Goal: Task Accomplishment & Management: Manage account settings

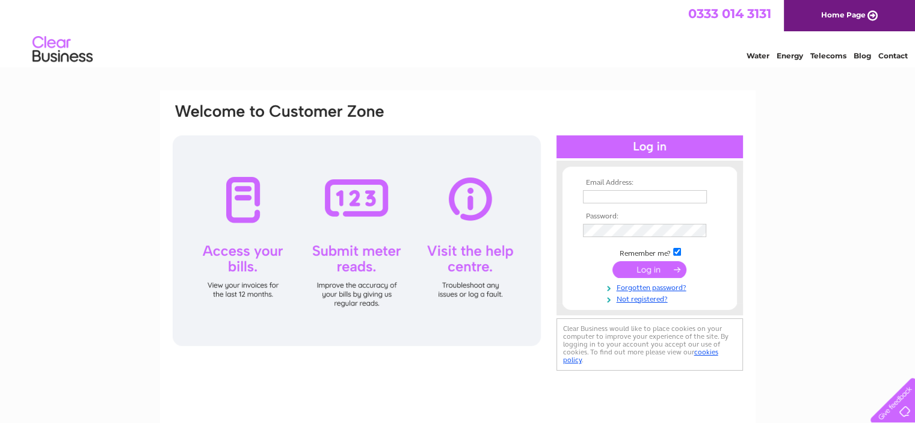
type input "fidlerandsons@btconnect.com"
click at [655, 271] on input "submit" at bounding box center [650, 269] width 74 height 17
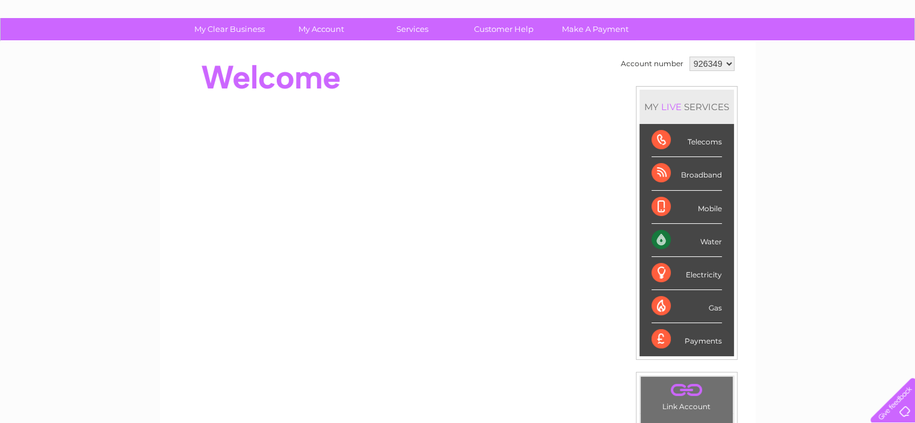
scroll to position [73, 0]
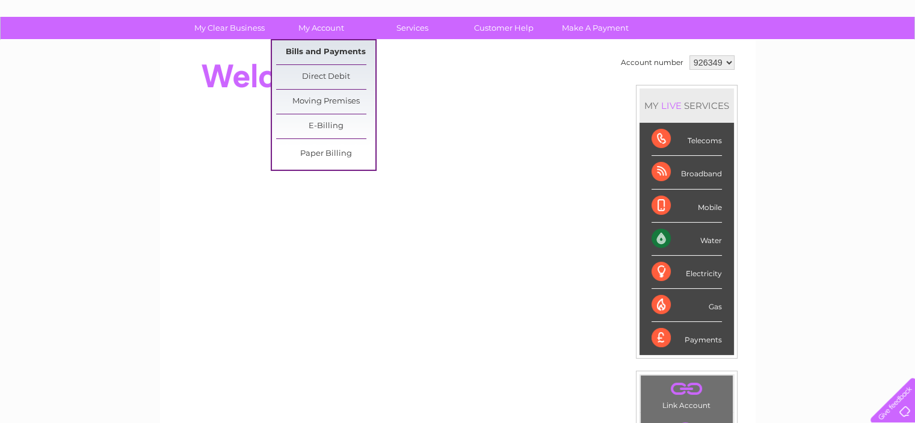
click at [323, 50] on link "Bills and Payments" at bounding box center [325, 52] width 99 height 24
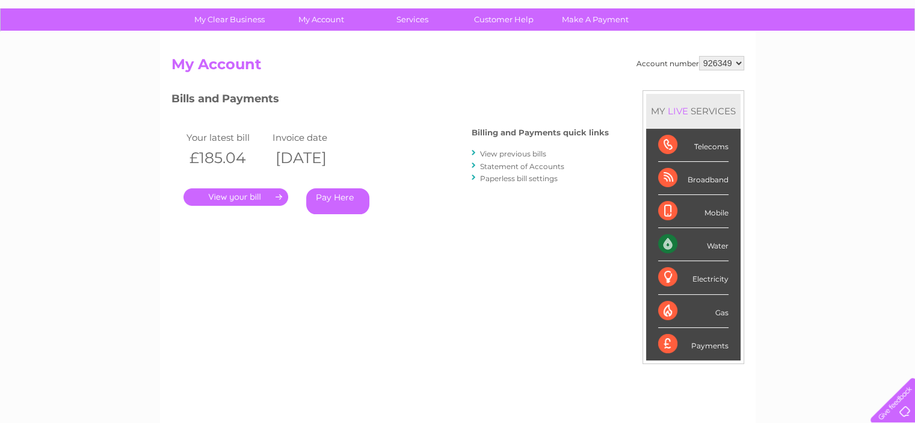
scroll to position [79, 0]
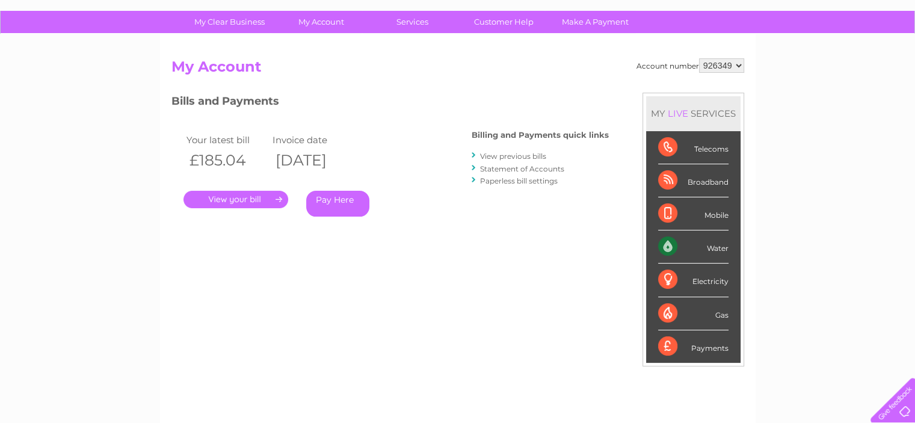
click at [243, 208] on link "." at bounding box center [236, 199] width 105 height 17
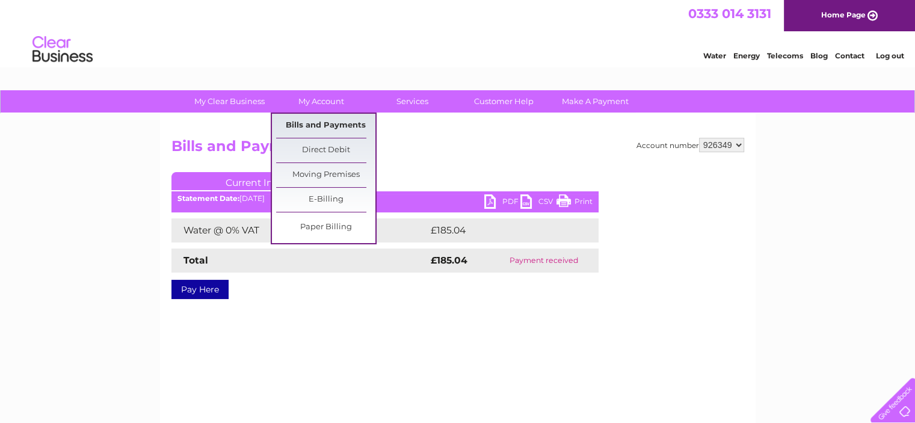
click at [342, 125] on link "Bills and Payments" at bounding box center [325, 126] width 99 height 24
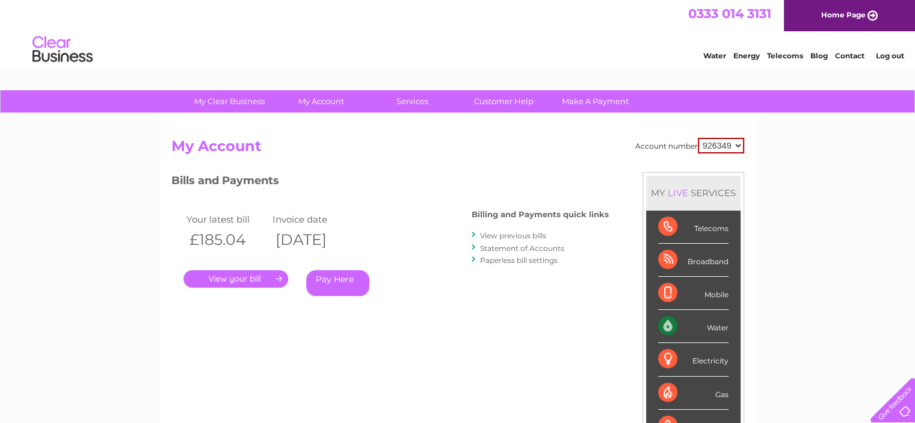
click at [531, 231] on link "View previous bills" at bounding box center [513, 235] width 66 height 9
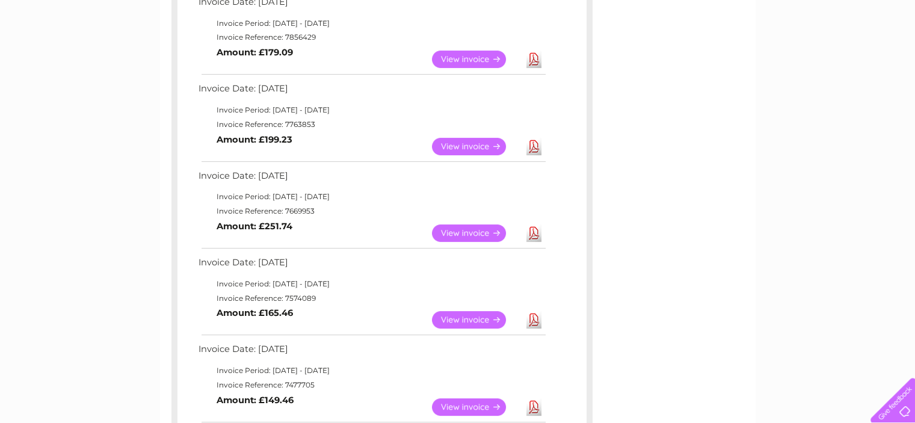
scroll to position [323, 0]
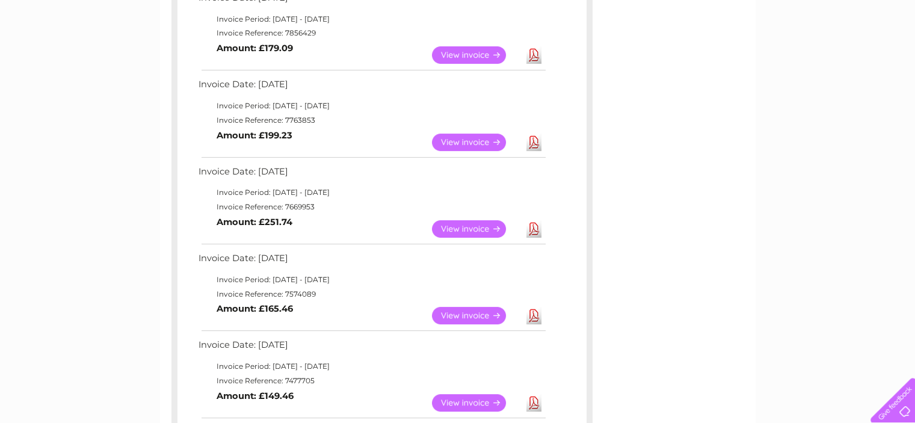
click at [476, 224] on link "View" at bounding box center [476, 228] width 88 height 17
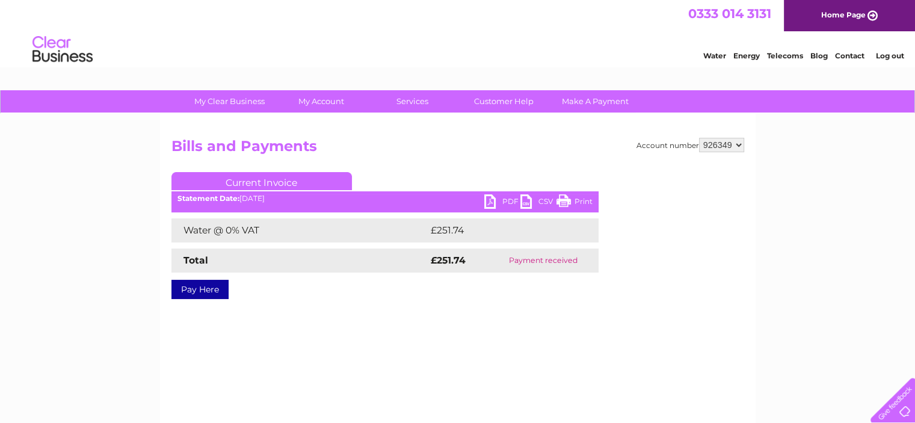
click at [501, 200] on link "PDF" at bounding box center [502, 202] width 36 height 17
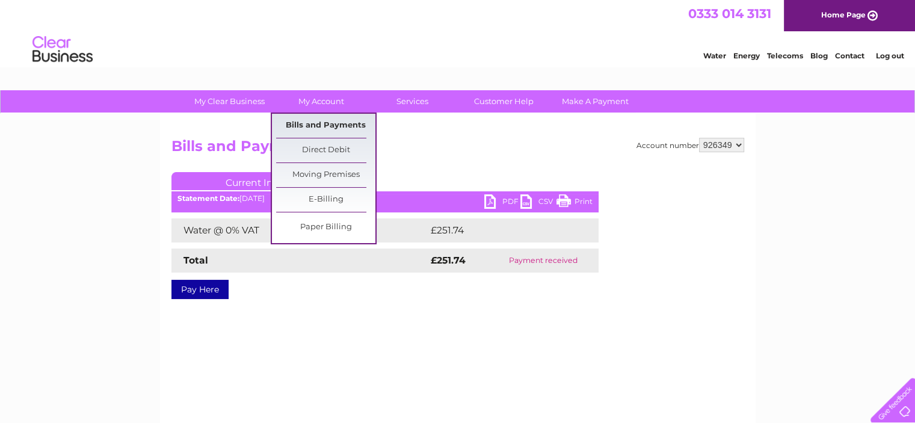
click at [337, 122] on link "Bills and Payments" at bounding box center [325, 126] width 99 height 24
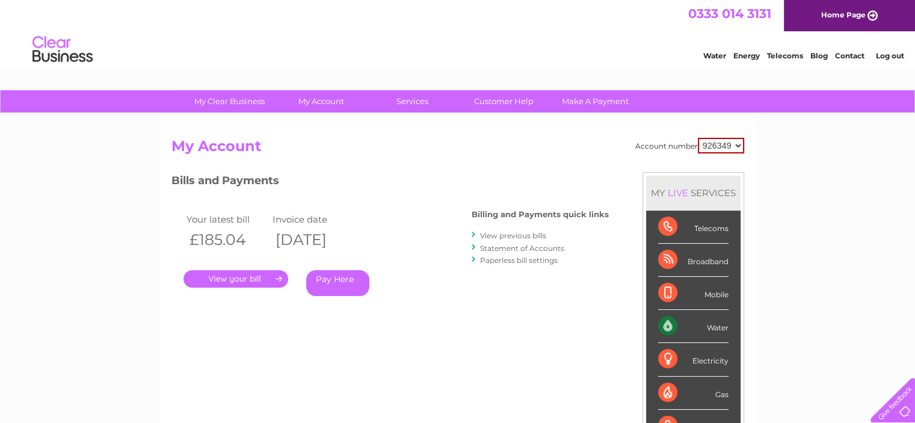
click at [506, 237] on link "View previous bills" at bounding box center [513, 235] width 66 height 9
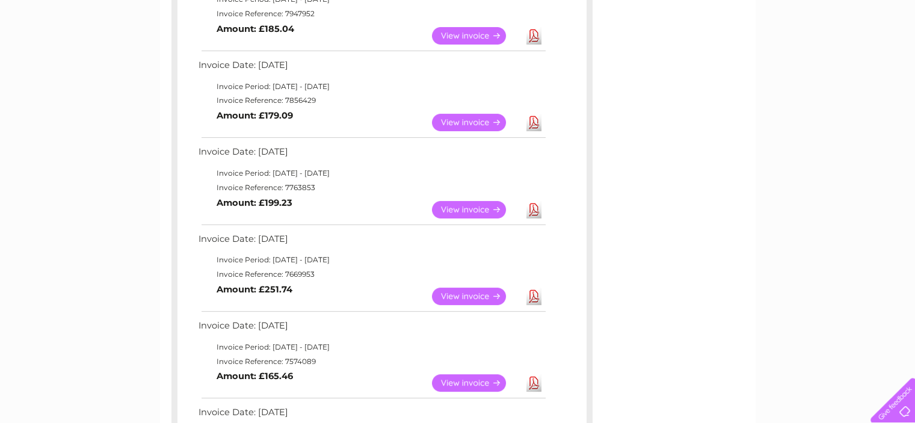
scroll to position [272, 0]
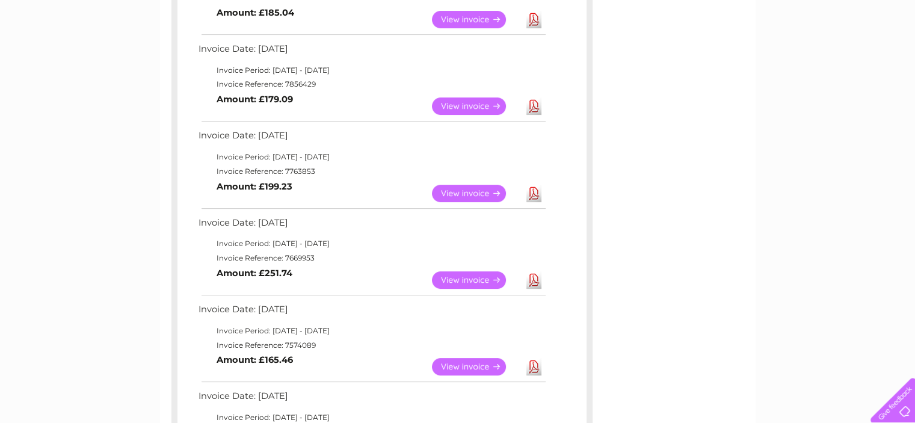
click at [492, 187] on link "View" at bounding box center [476, 193] width 88 height 17
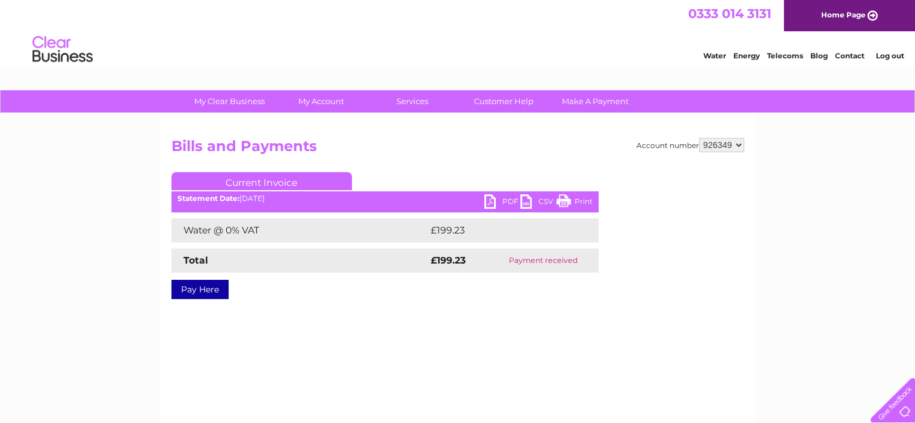
click at [495, 203] on link "PDF" at bounding box center [502, 202] width 36 height 17
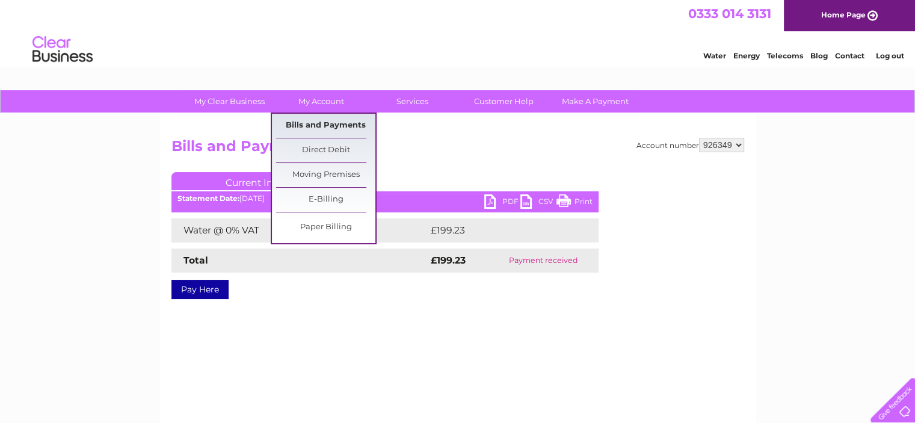
click at [347, 122] on link "Bills and Payments" at bounding box center [325, 126] width 99 height 24
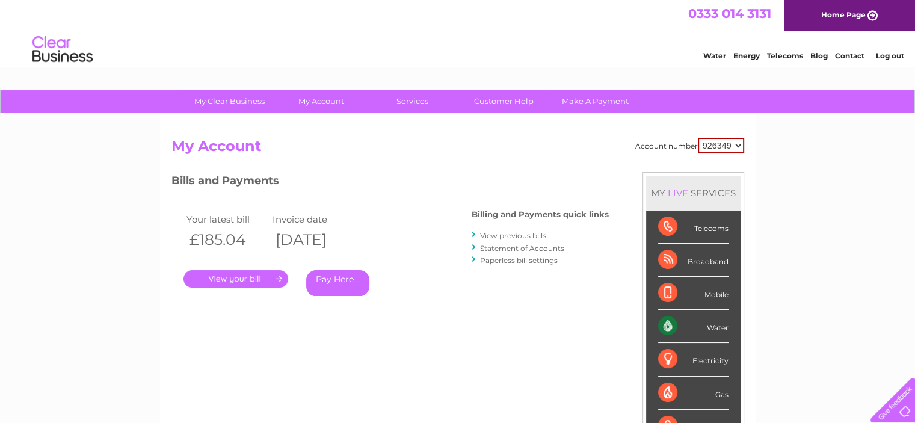
click at [533, 233] on link "View previous bills" at bounding box center [513, 235] width 66 height 9
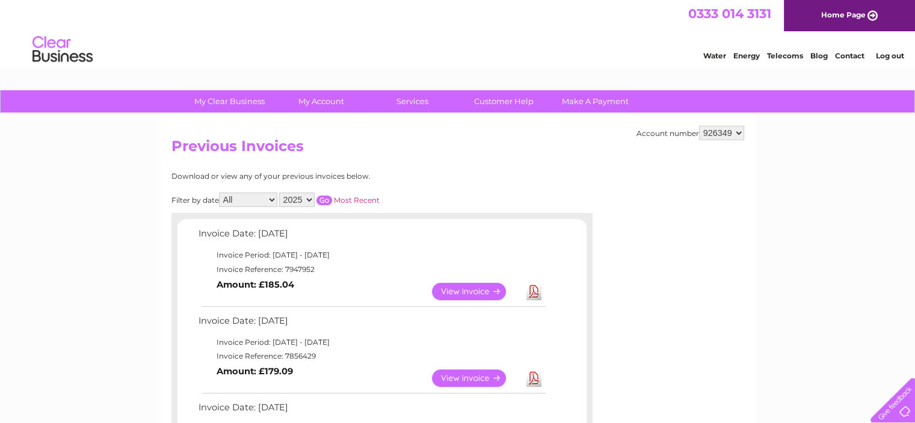
click at [491, 372] on link "View" at bounding box center [476, 377] width 88 height 17
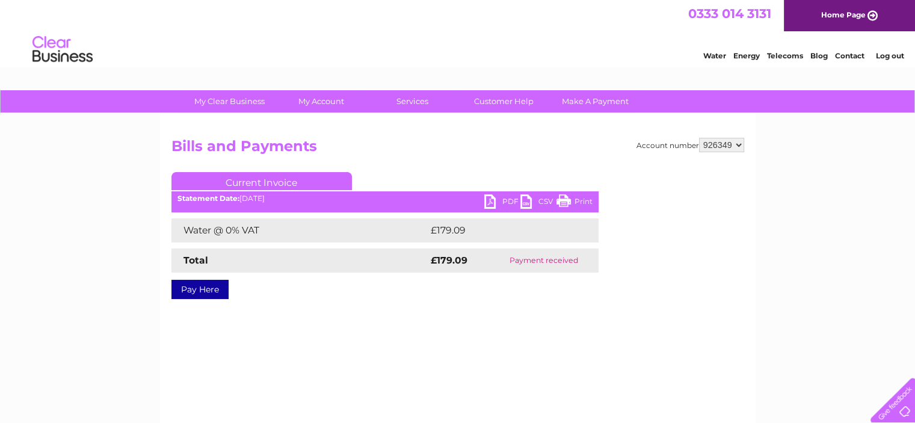
click at [501, 201] on link "PDF" at bounding box center [502, 202] width 36 height 17
